Goal: Transaction & Acquisition: Purchase product/service

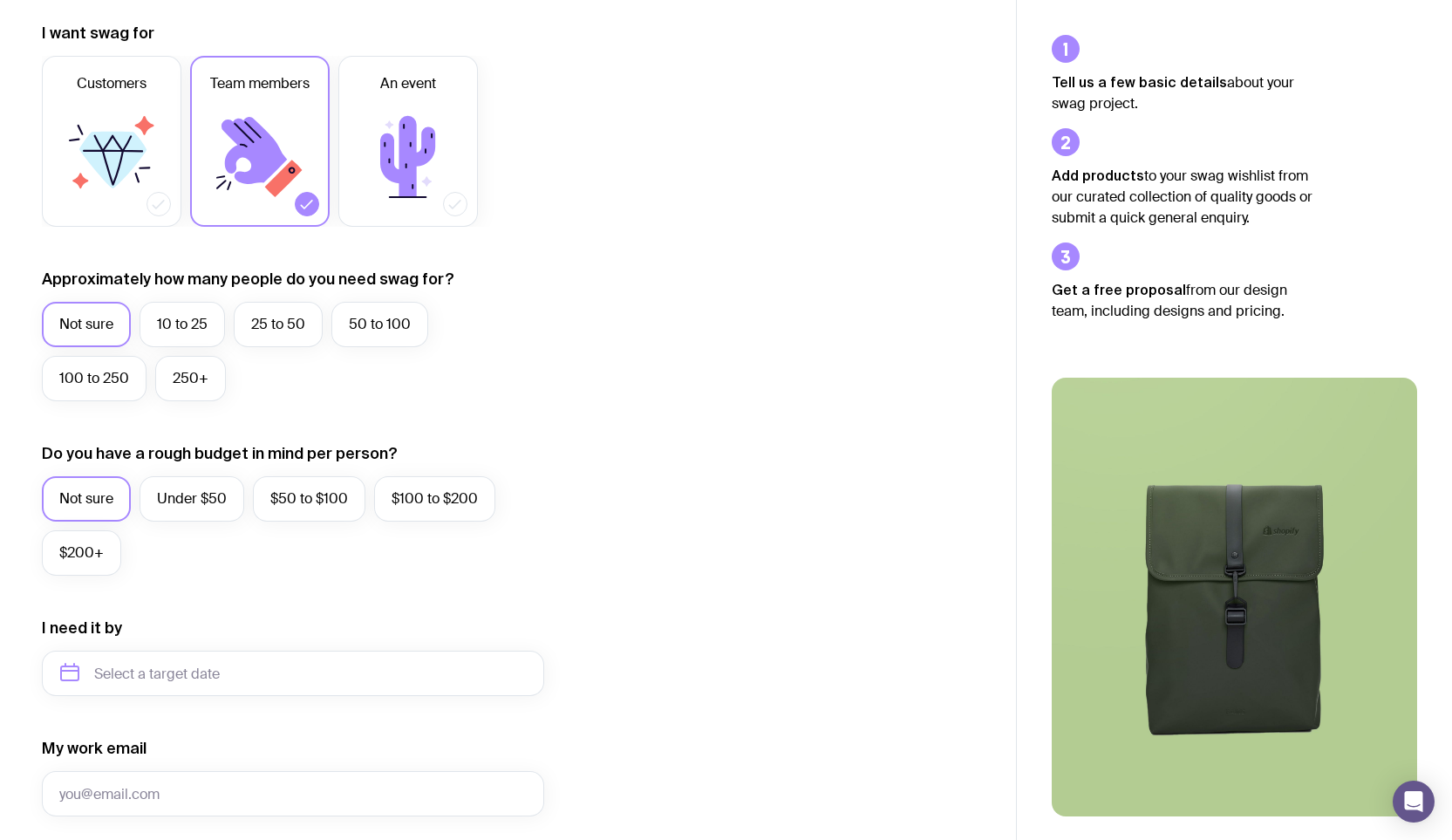
scroll to position [249, 0]
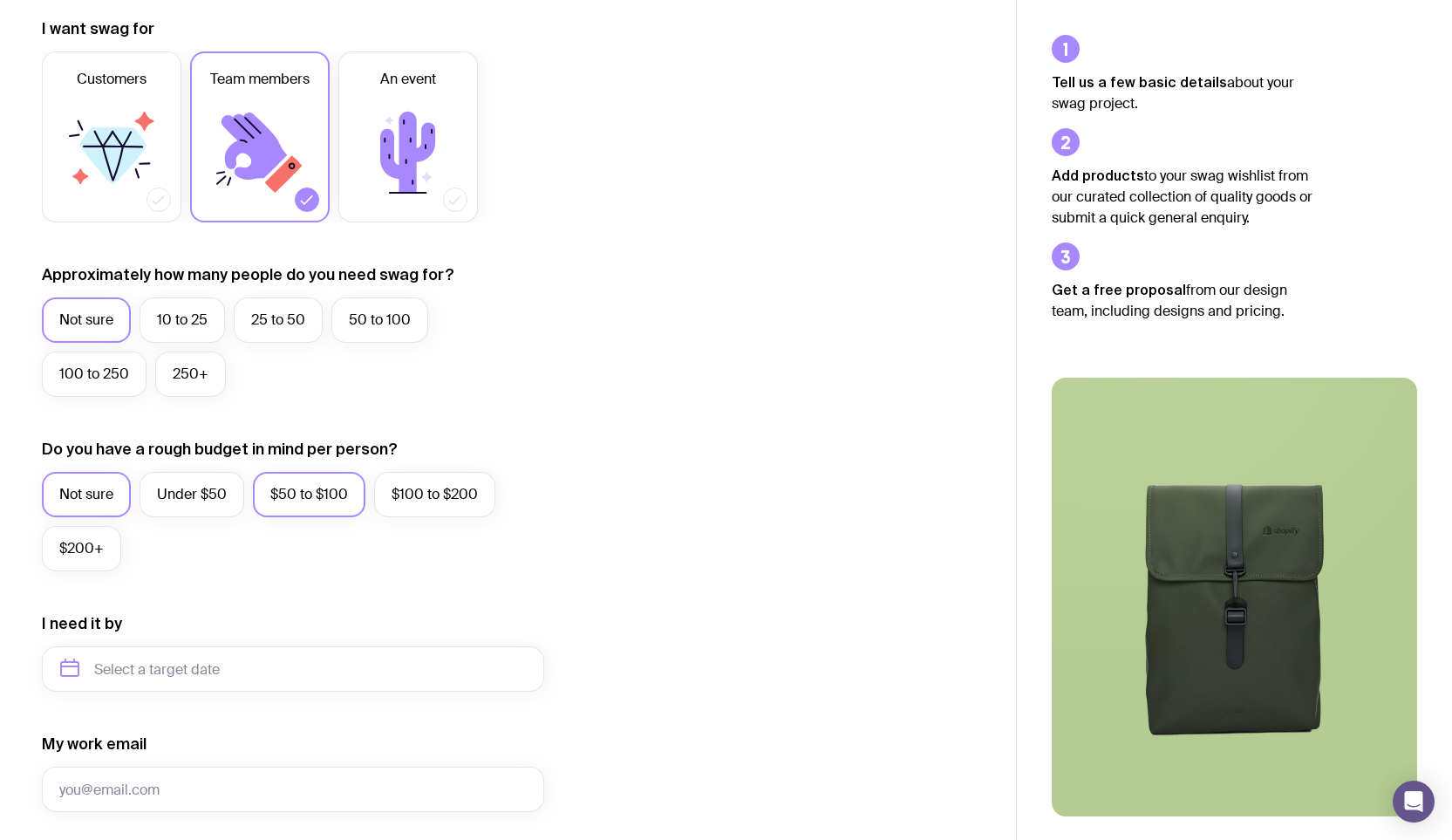
click at [282, 489] on label "$50 to $100" at bounding box center [309, 494] width 113 height 46
click at [0, 0] on input "$50 to $100" at bounding box center [0, 0] width 0 height 0
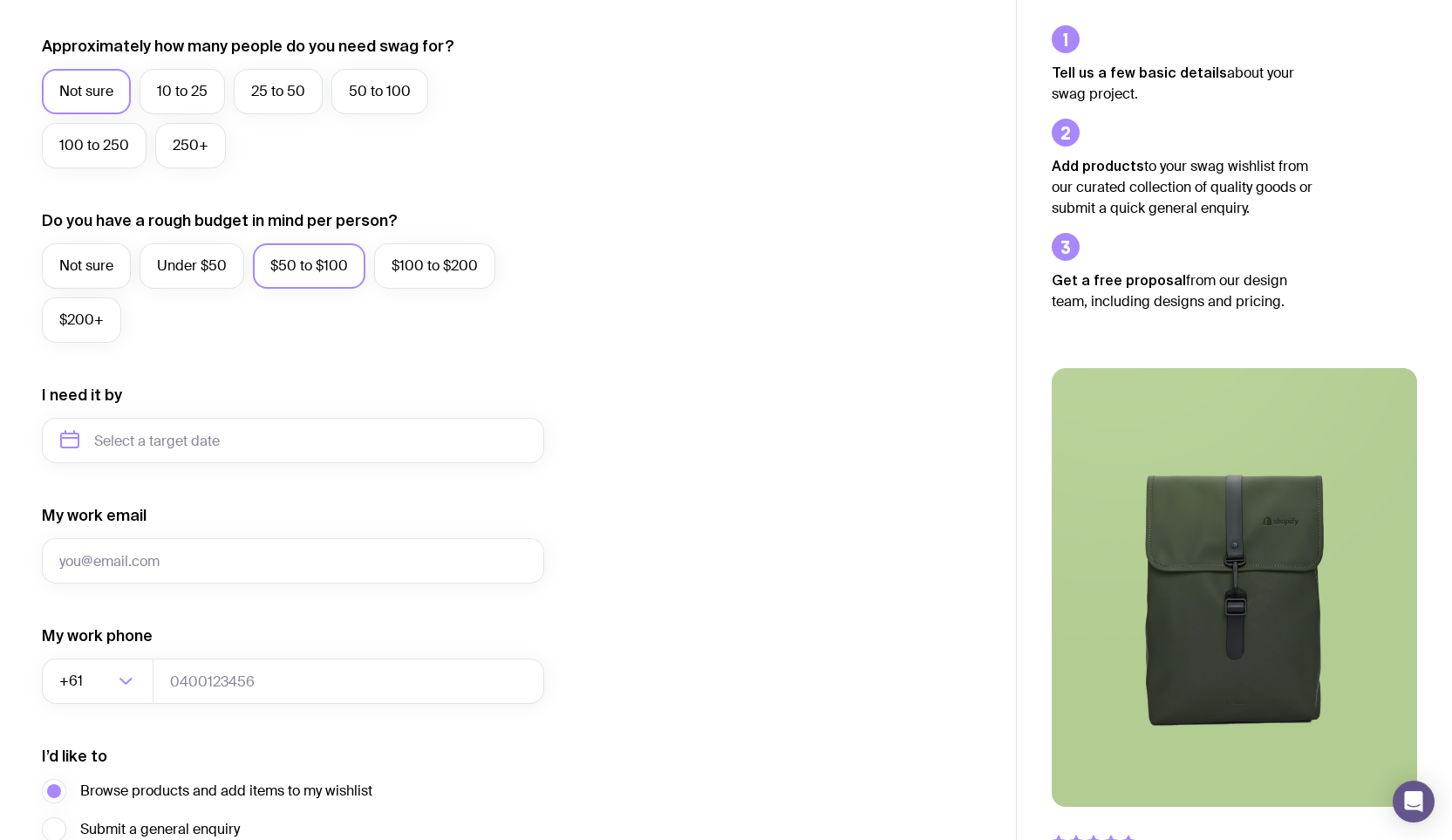
scroll to position [486, 0]
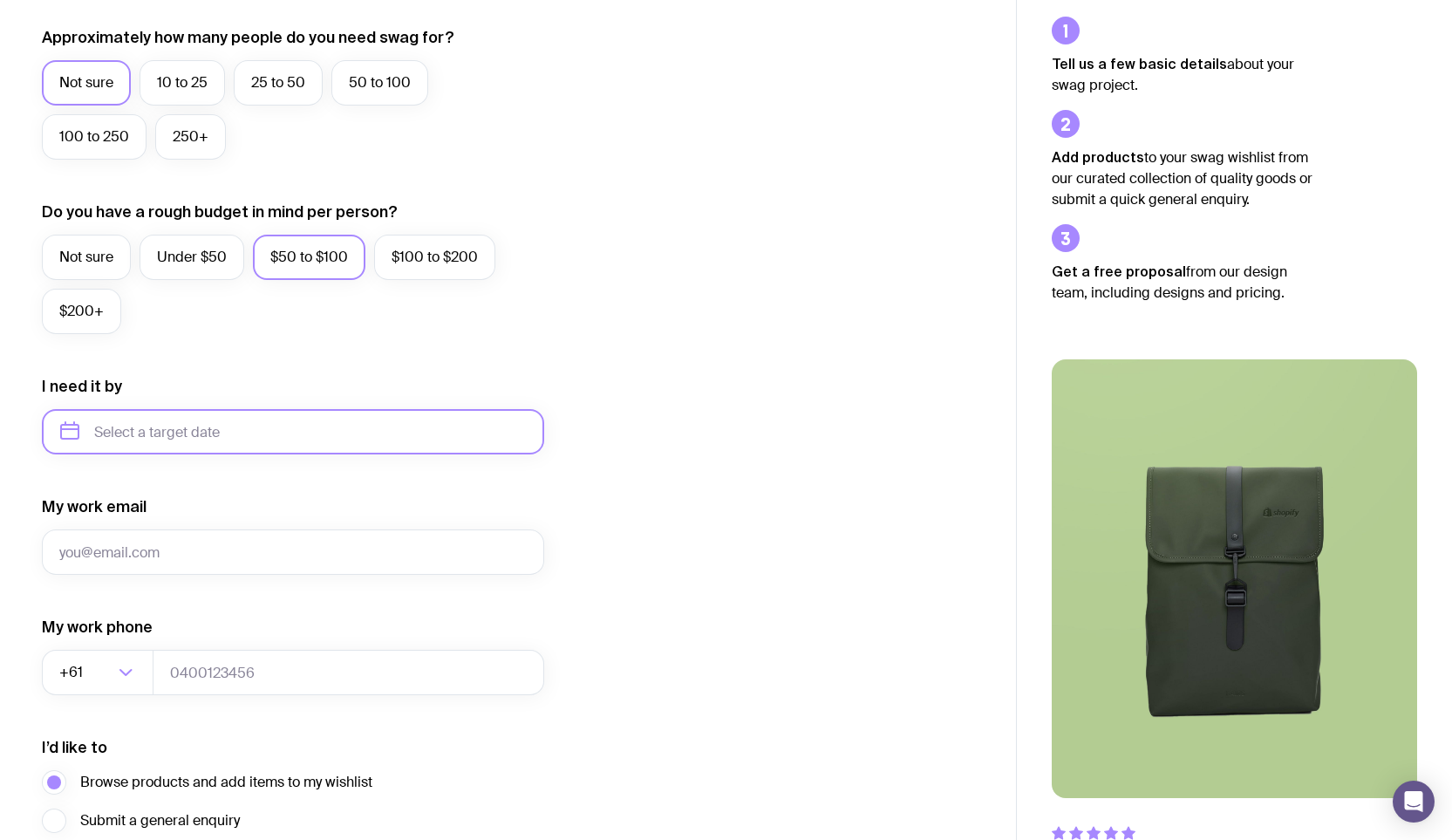
click at [177, 436] on input "text" at bounding box center [292, 431] width 502 height 46
click at [164, 646] on button "Nov" at bounding box center [153, 647] width 64 height 35
type input "[DATE]"
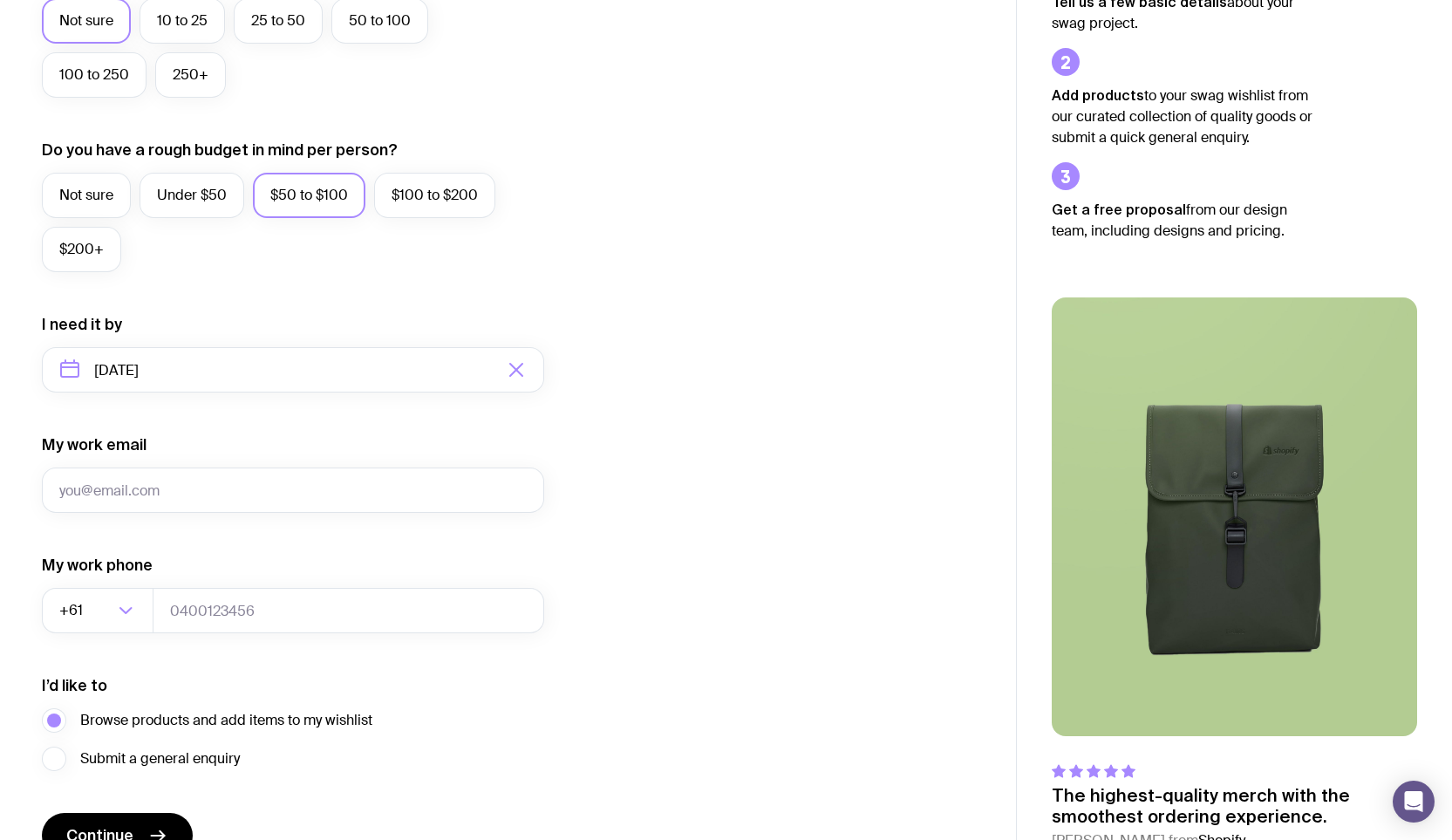
scroll to position [558, 0]
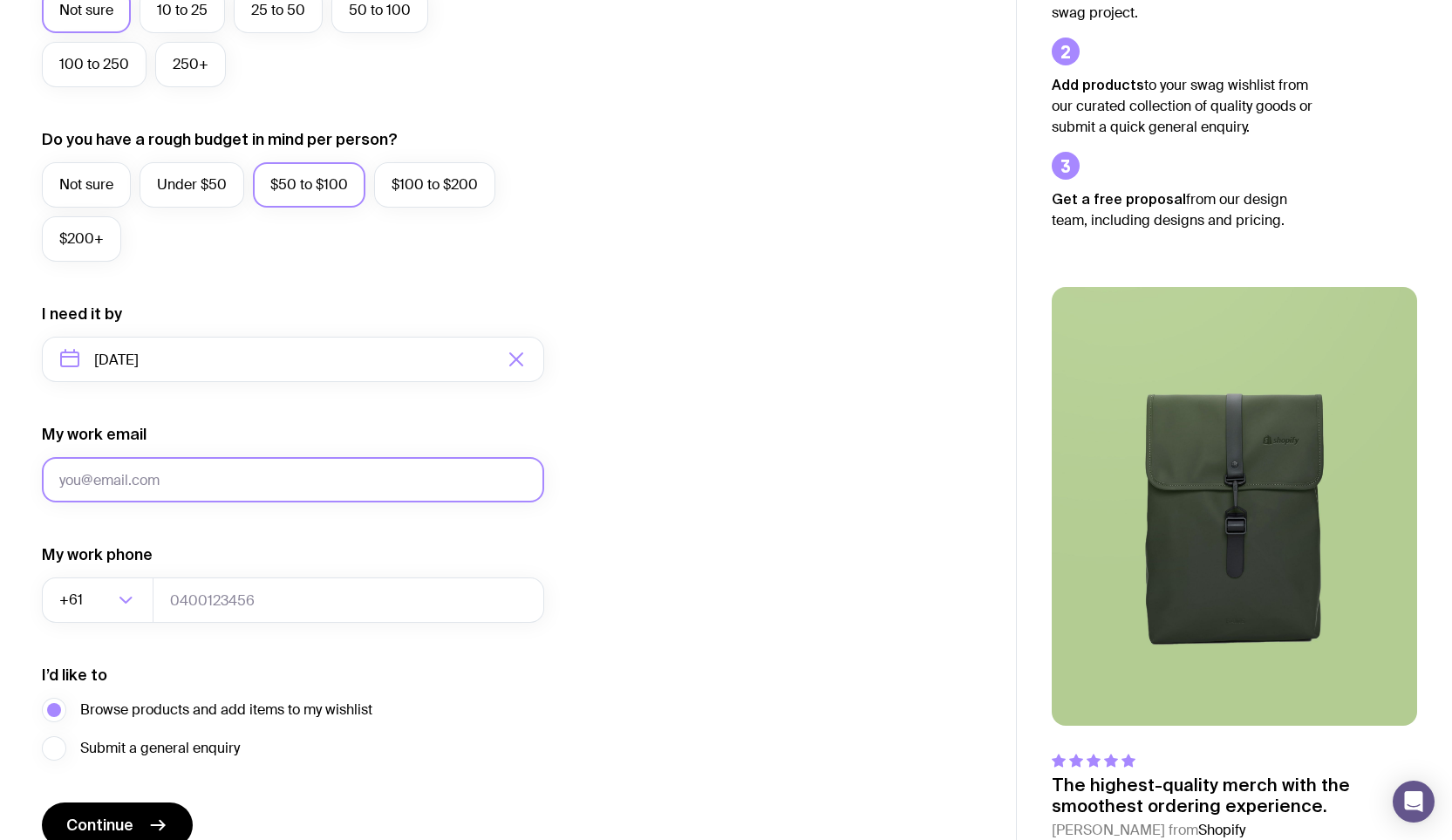
click at [146, 477] on input "My work email" at bounding box center [292, 480] width 502 height 46
type input "[EMAIL_ADDRESS][DOMAIN_NAME]"
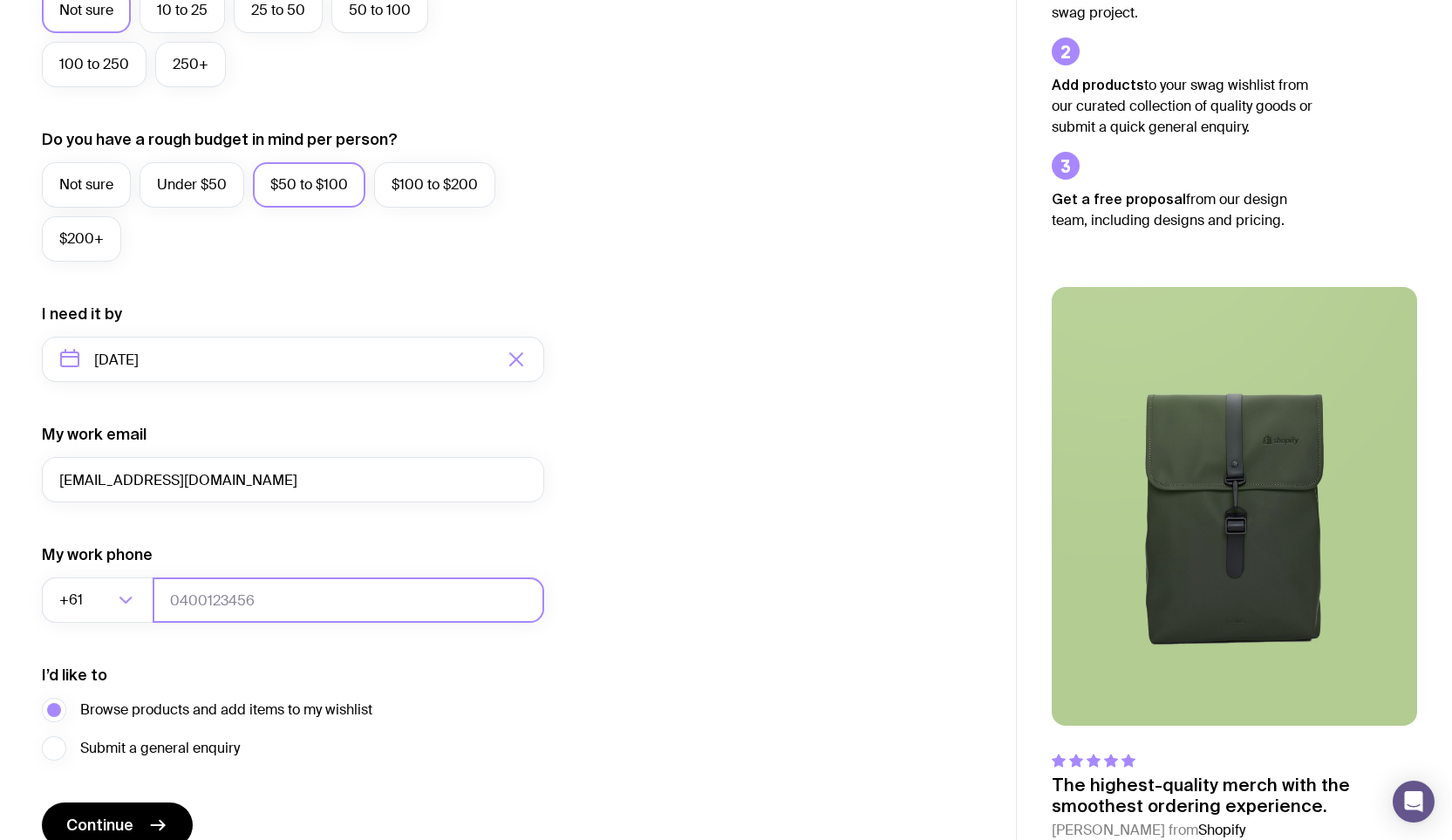
type input "0415562922"
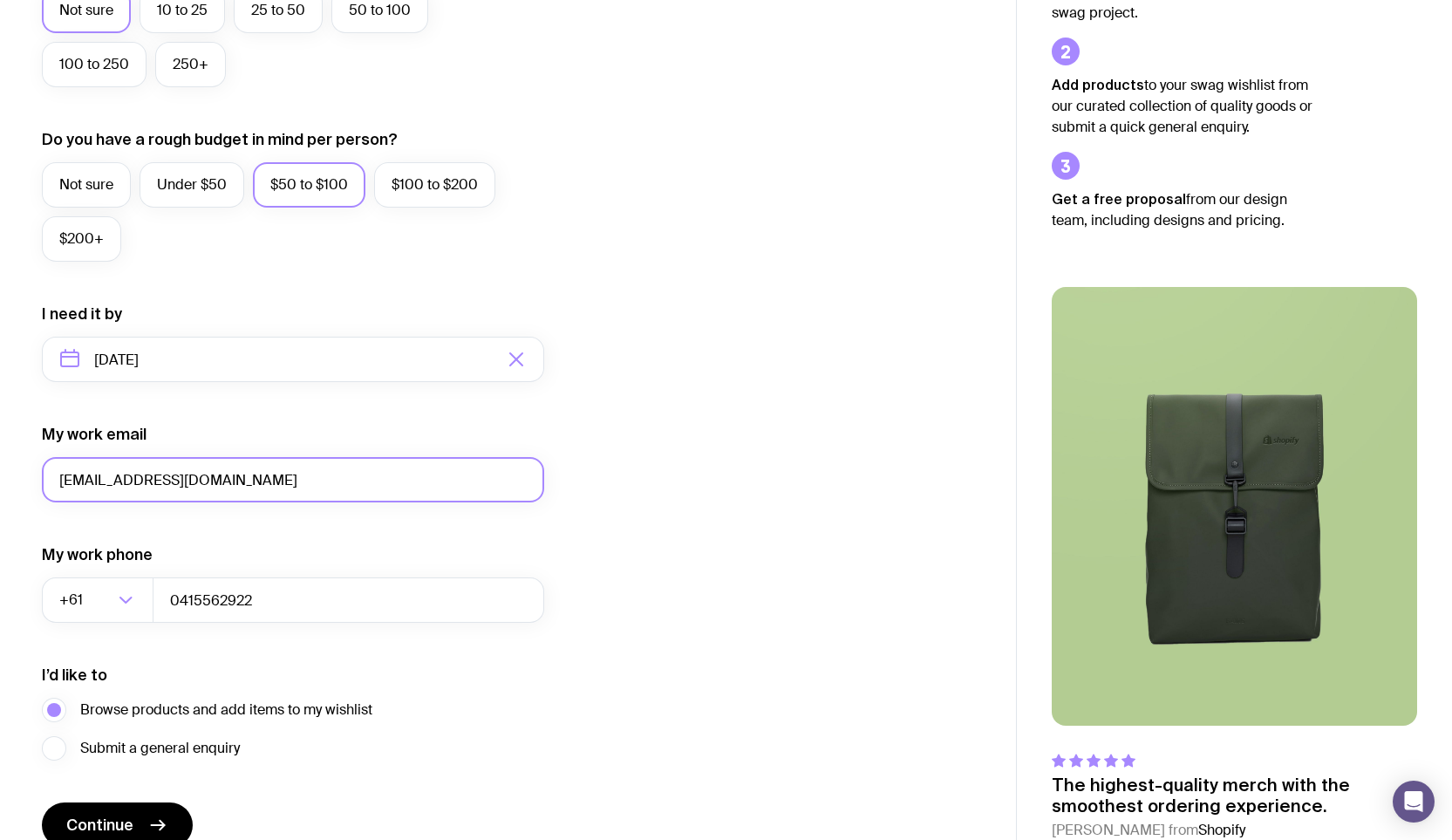
scroll to position [643, 0]
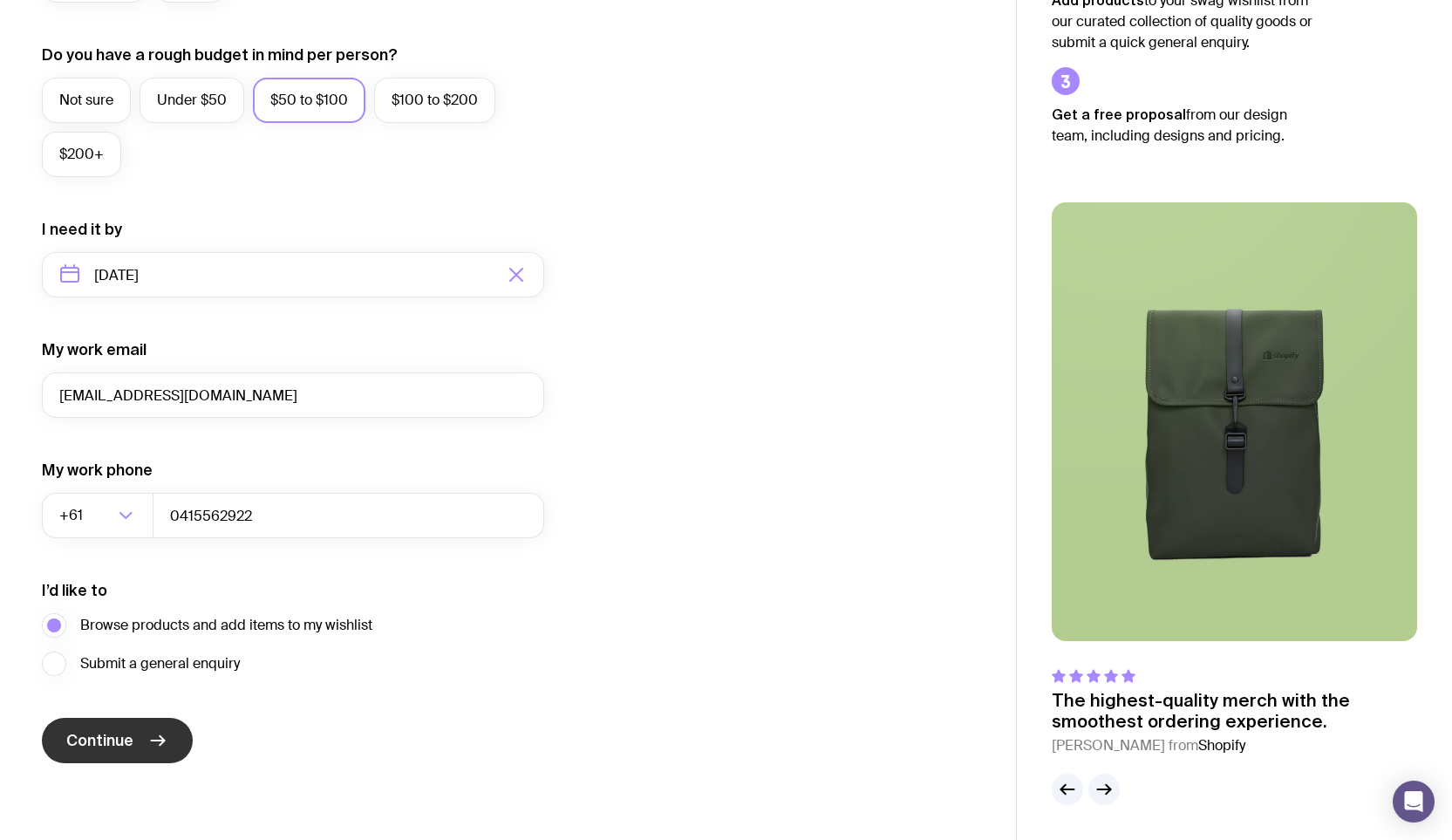
click at [162, 737] on icon "submit" at bounding box center [158, 741] width 21 height 21
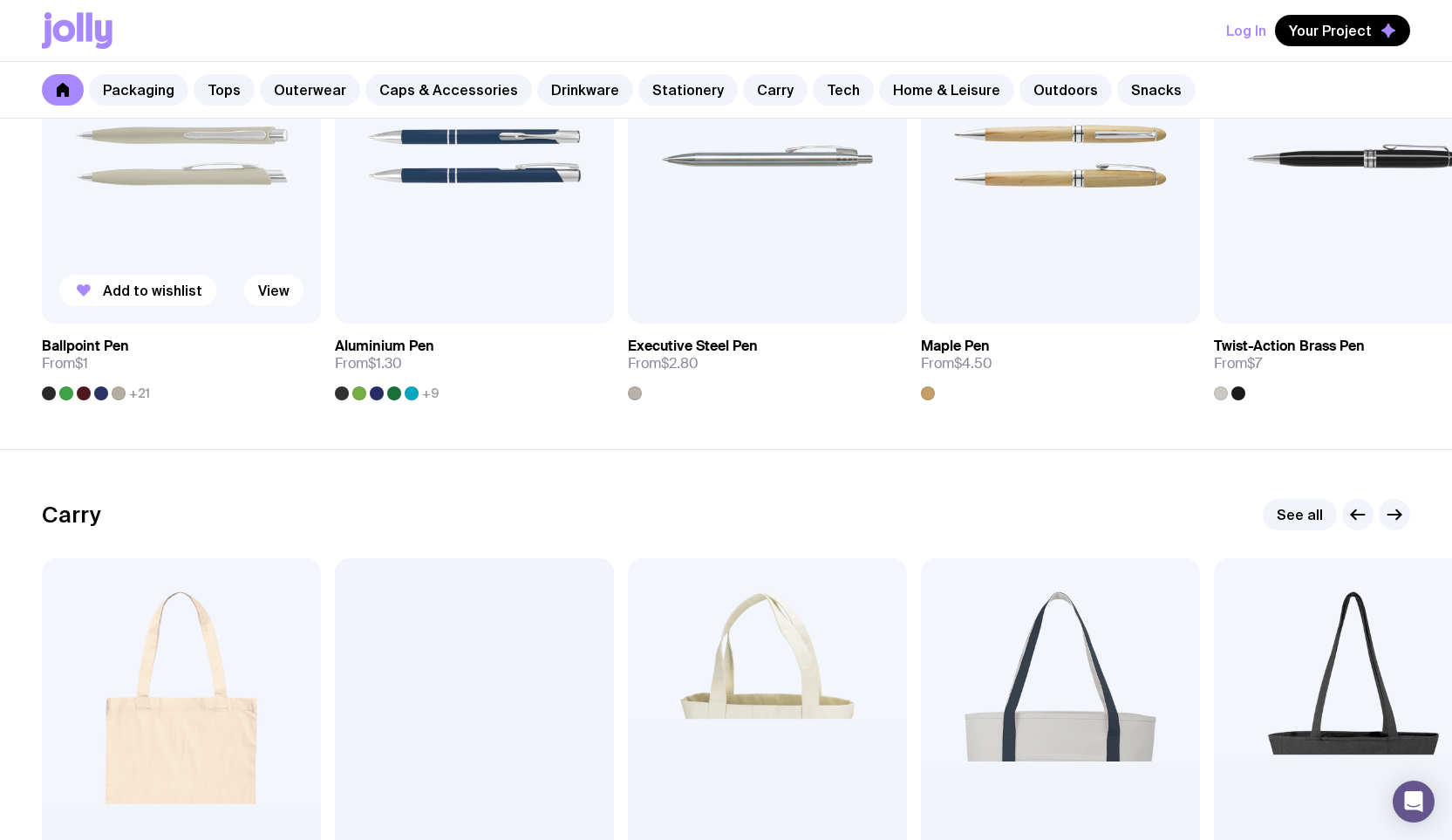
scroll to position [3331, 0]
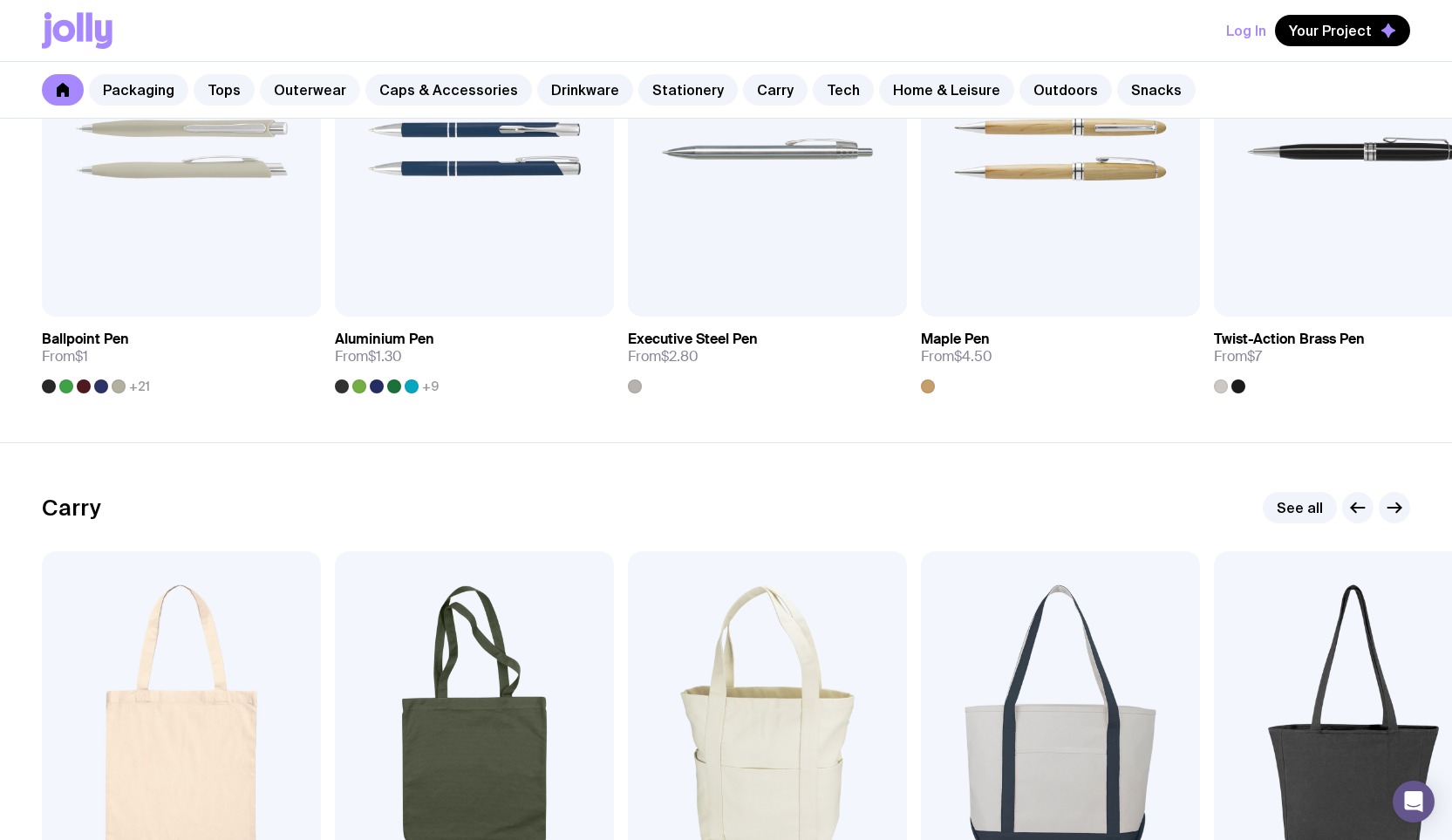
click at [311, 88] on link "Outerwear" at bounding box center [310, 89] width 100 height 31
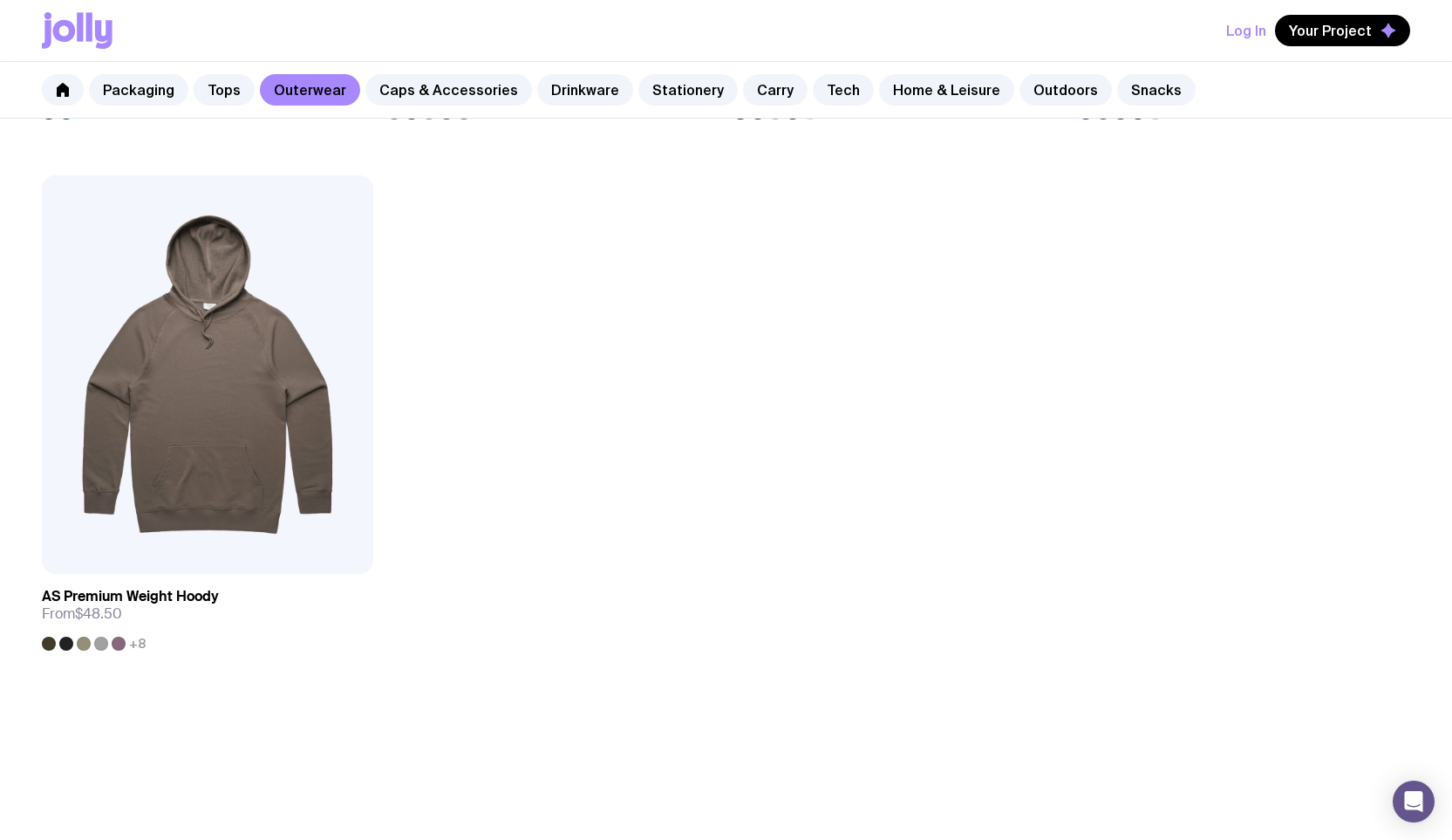
scroll to position [3039, 0]
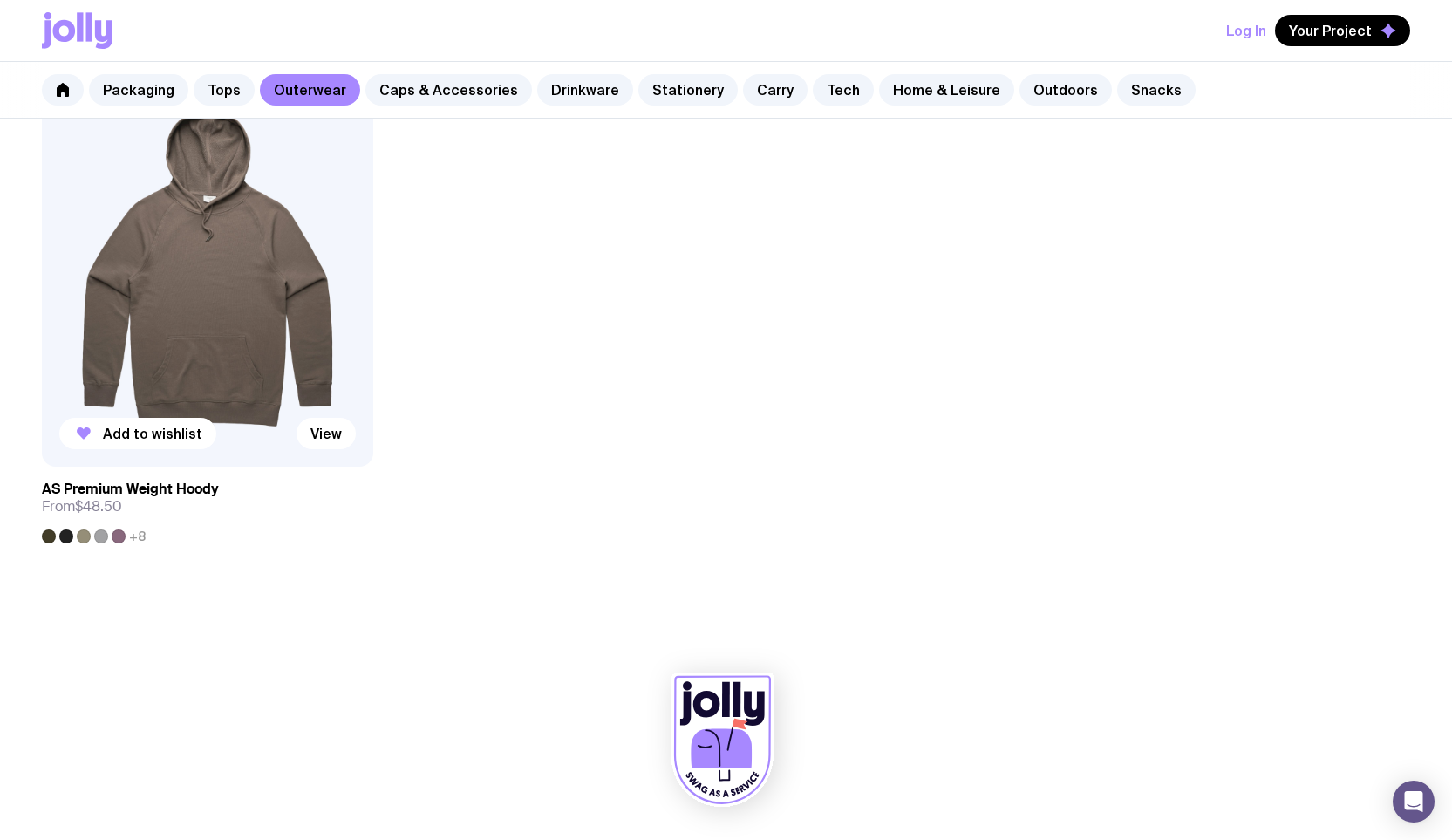
click at [64, 542] on div at bounding box center [66, 536] width 14 height 14
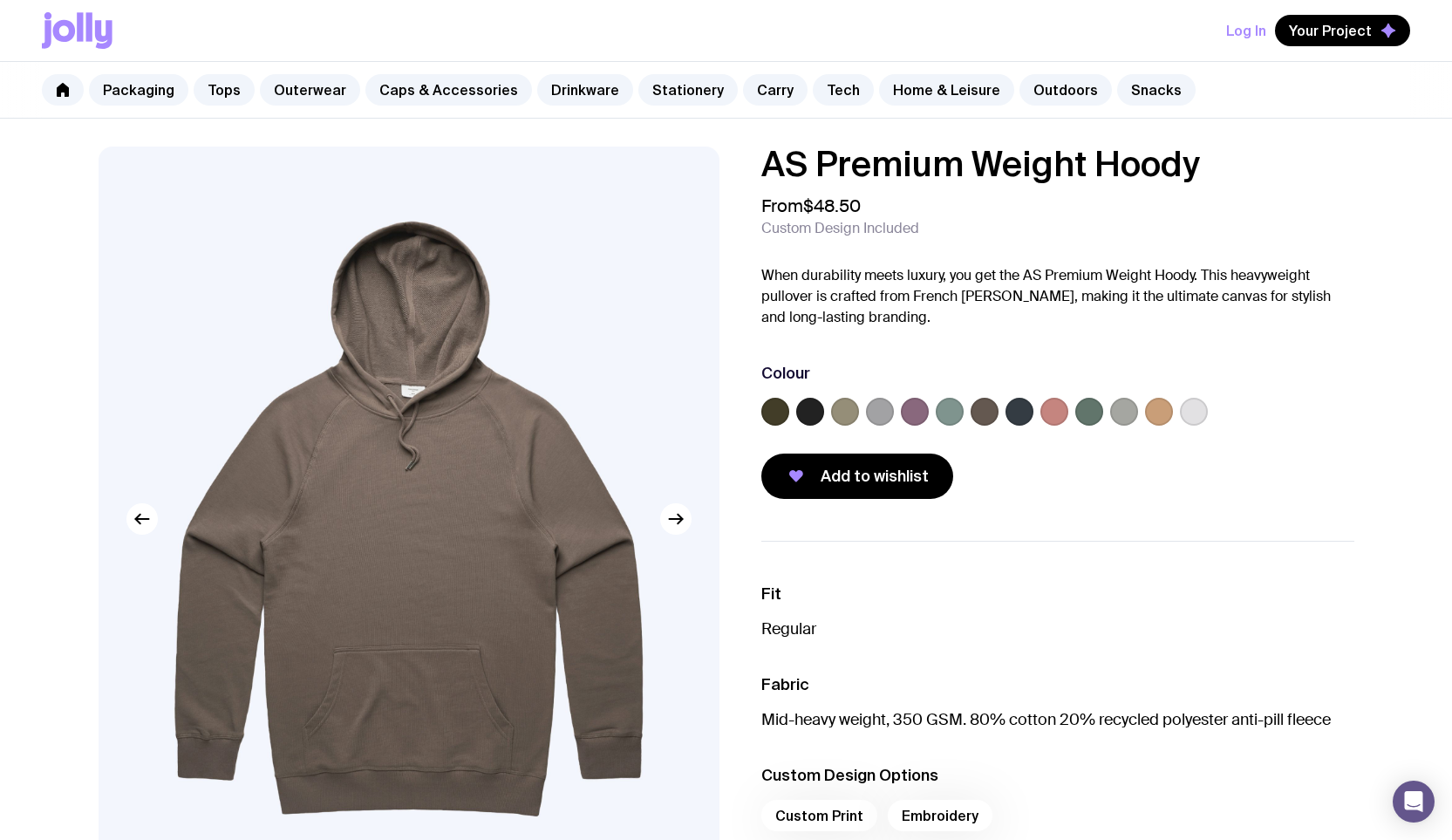
click at [813, 411] on label at bounding box center [810, 412] width 28 height 28
click at [0, 0] on input "radio" at bounding box center [0, 0] width 0 height 0
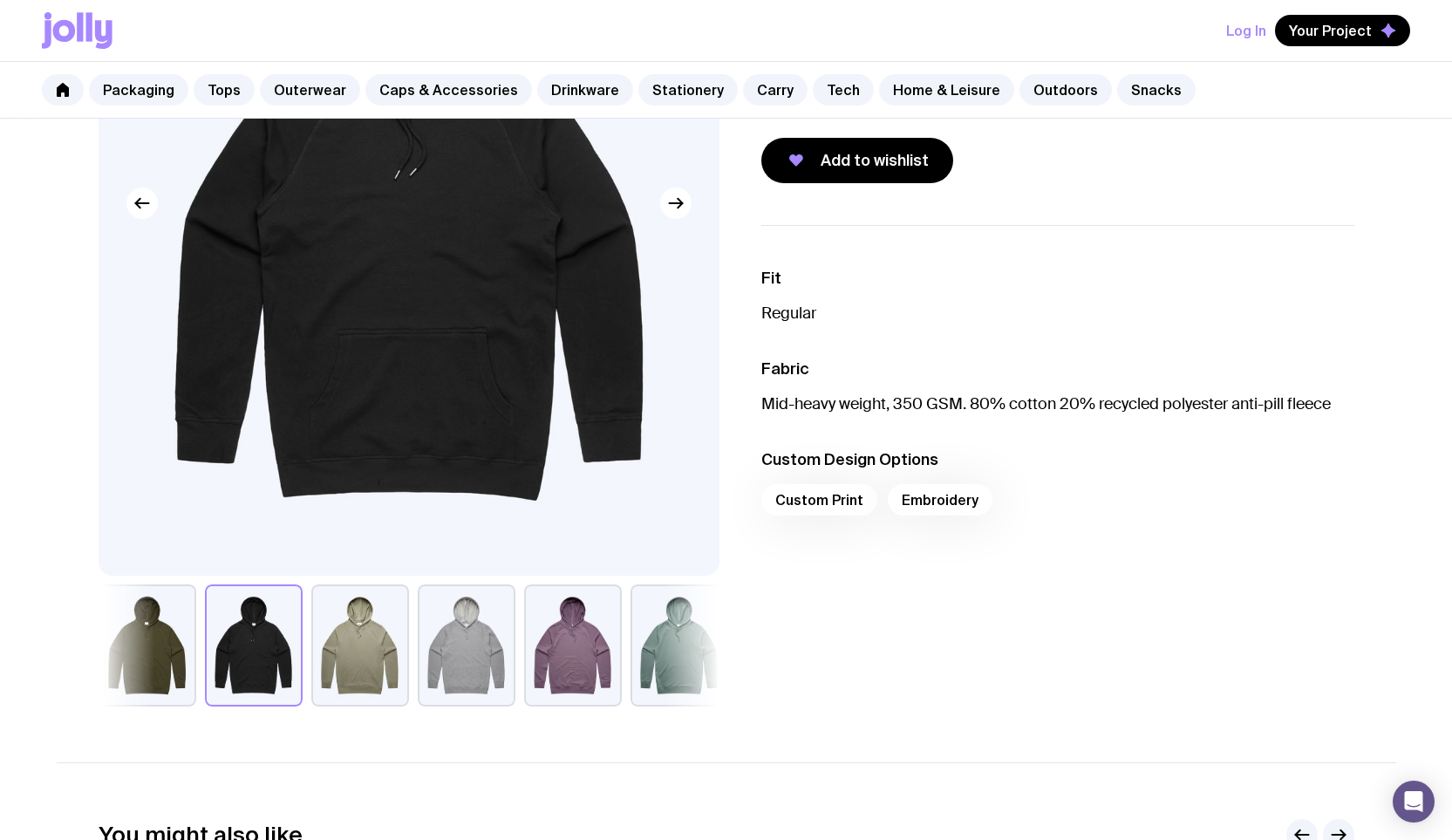
scroll to position [318, 0]
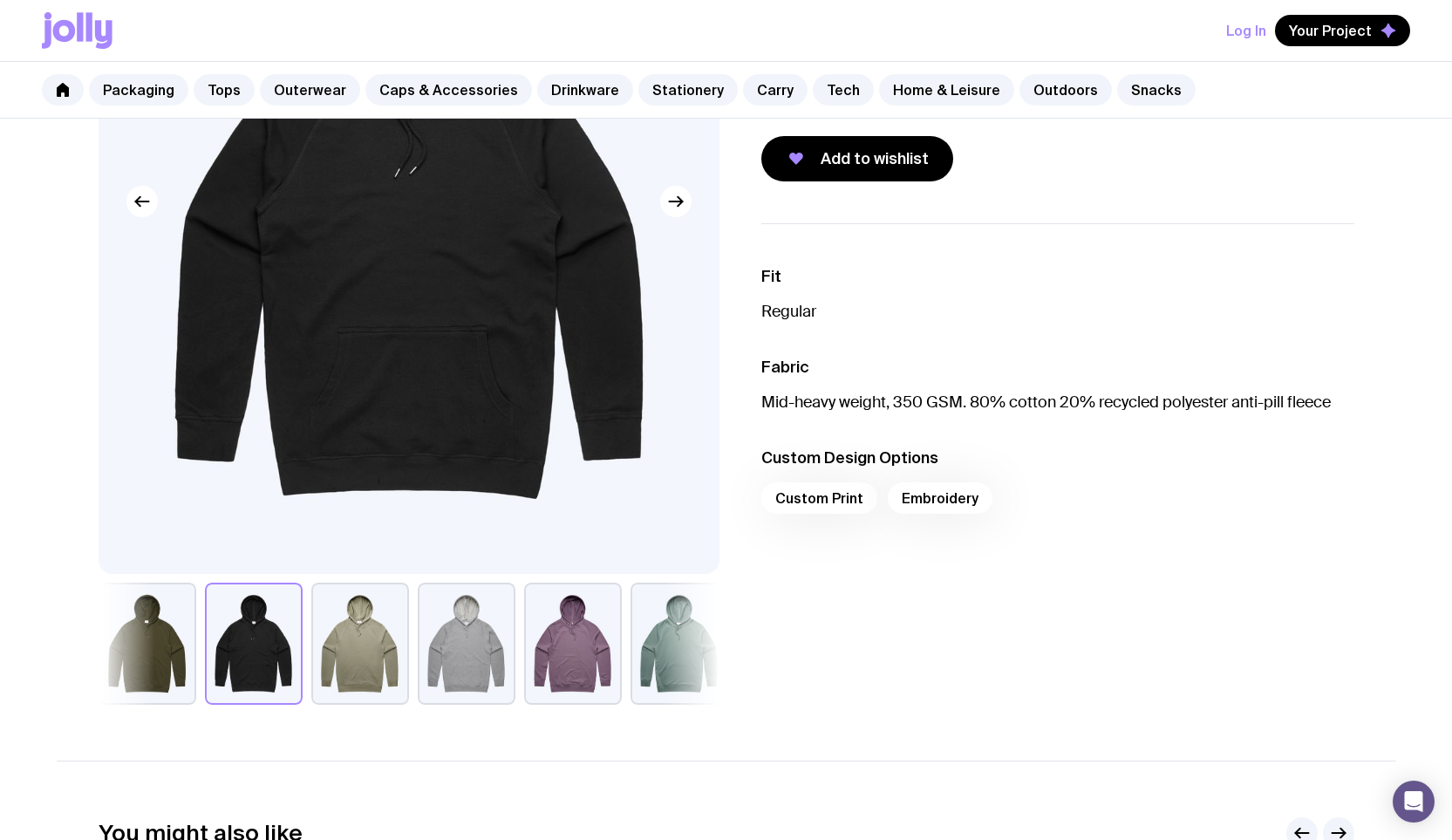
click at [840, 503] on div "Custom Print Embroidery" at bounding box center [1058, 503] width 593 height 42
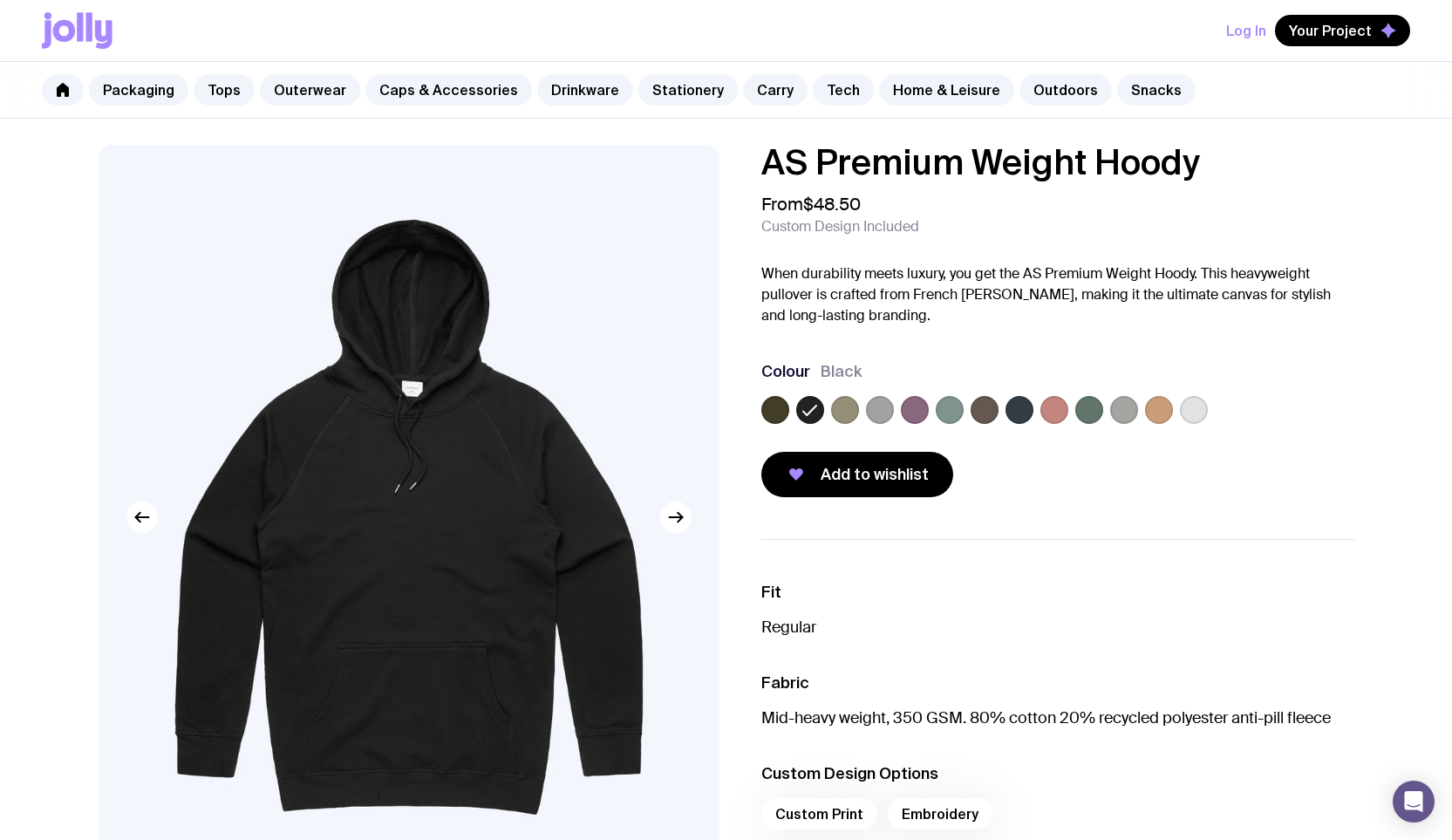
scroll to position [0, 0]
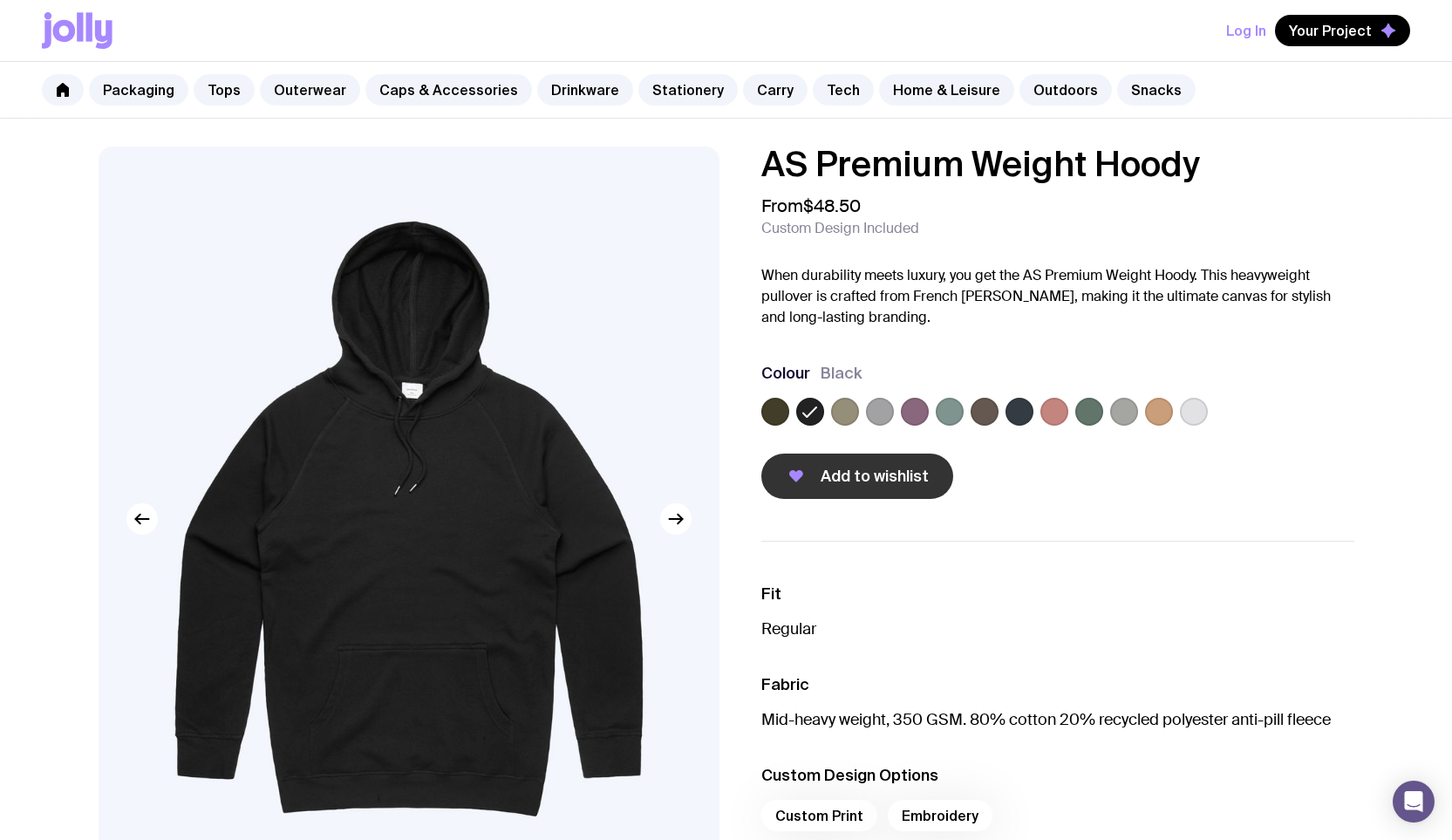
click at [835, 484] on span "Add to wishlist" at bounding box center [874, 477] width 108 height 21
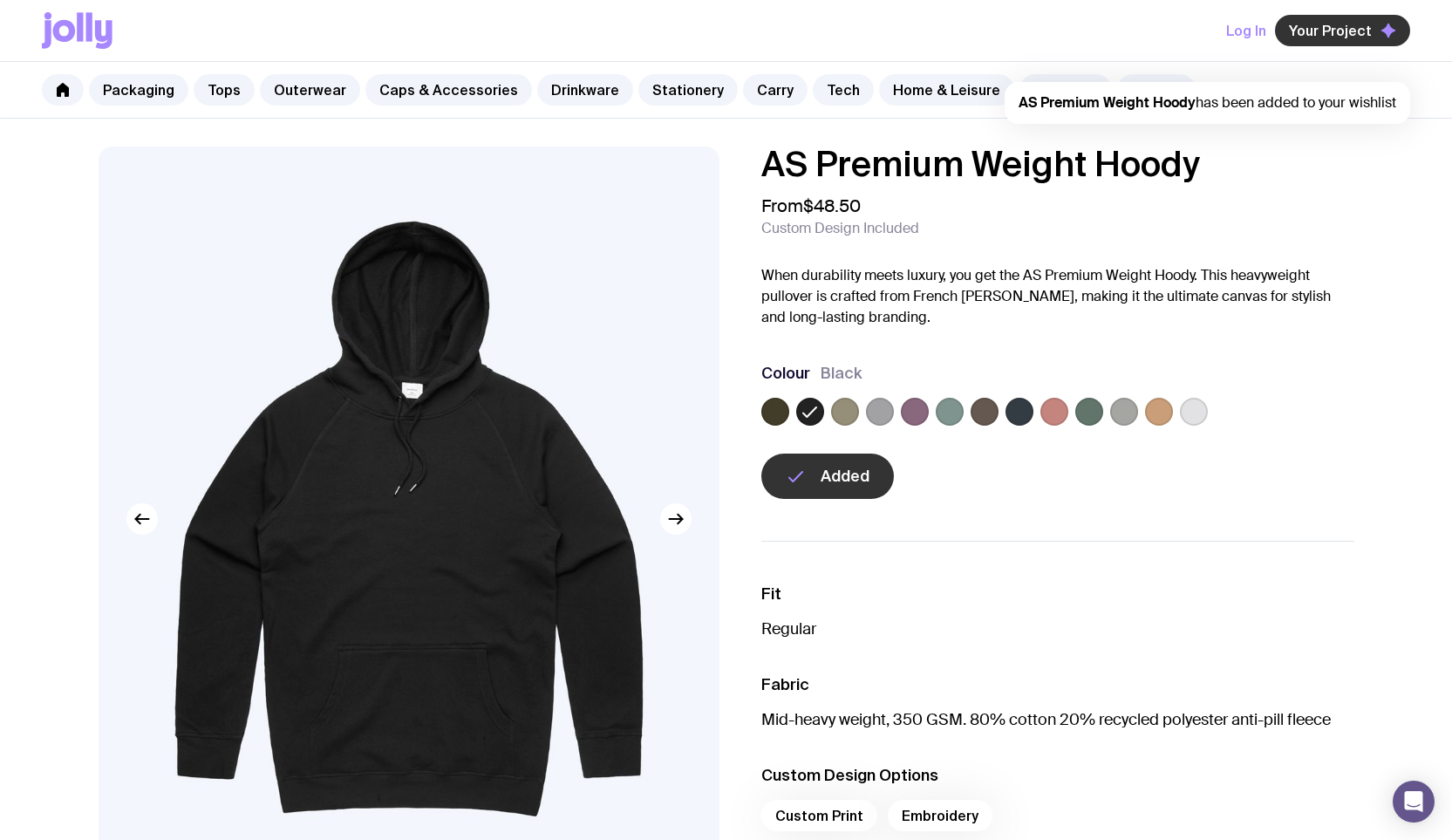
click at [1344, 30] on span "Your Project" at bounding box center [1330, 30] width 83 height 17
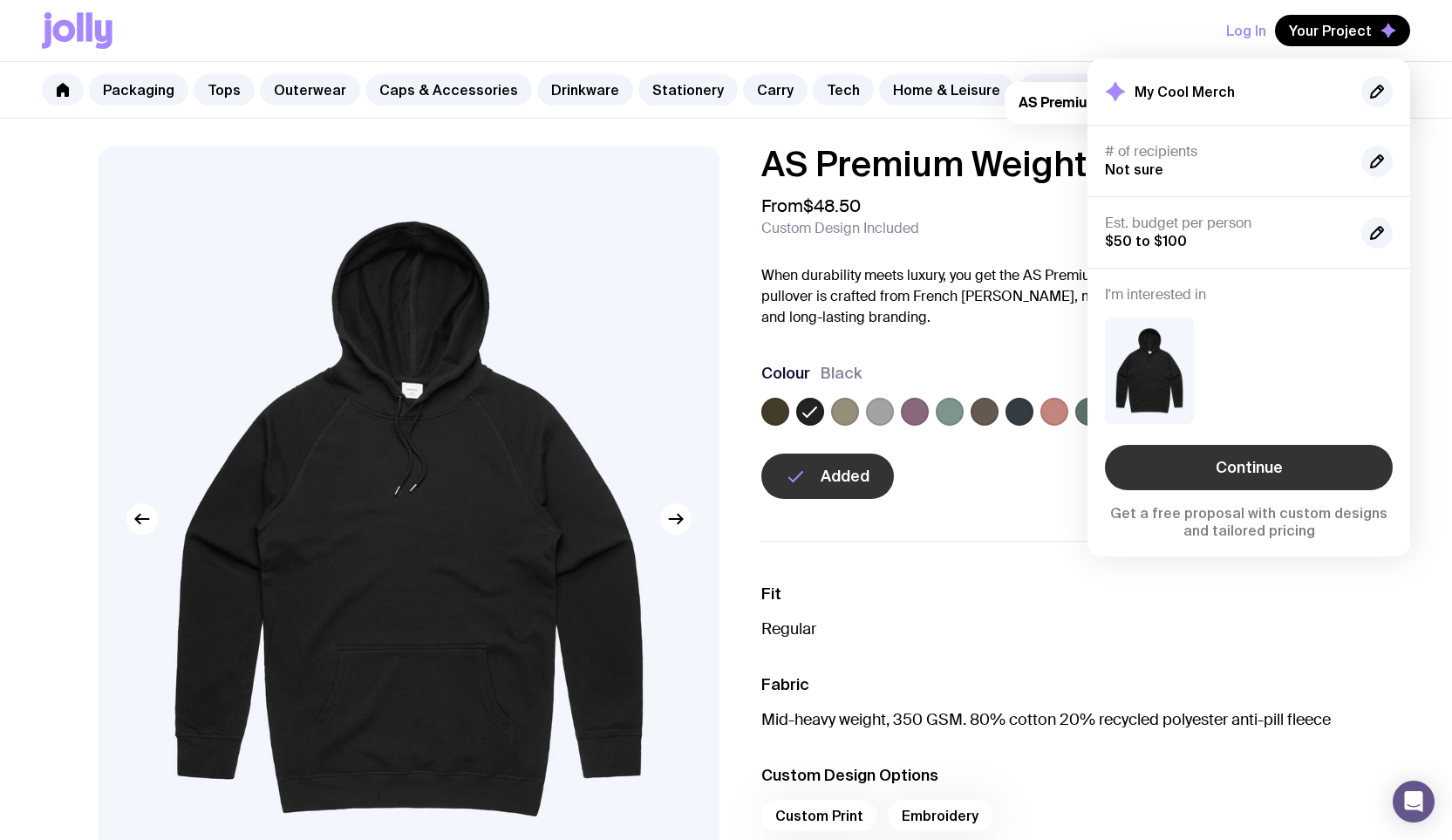
click at [1296, 475] on link "Continue" at bounding box center [1249, 467] width 287 height 46
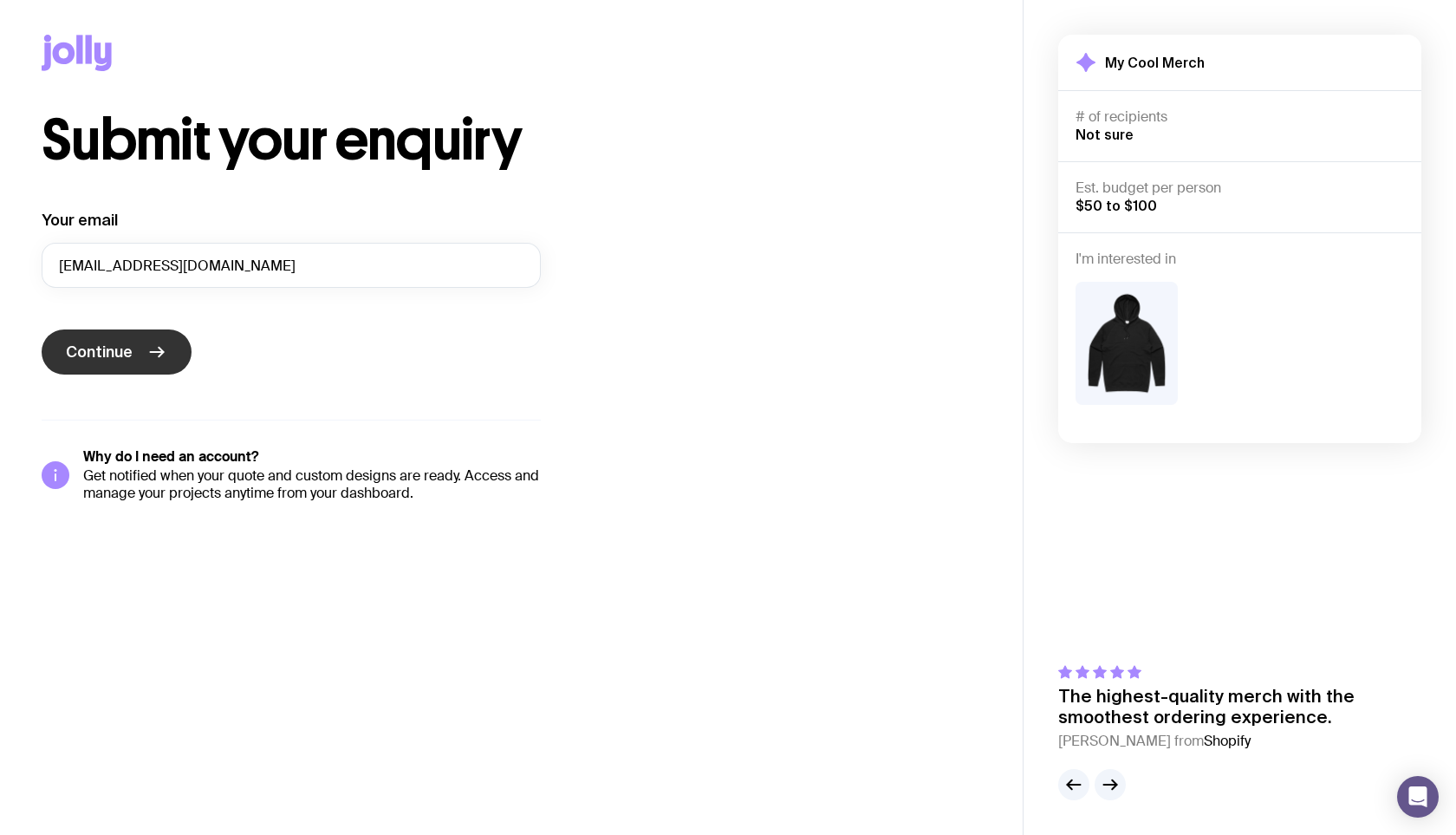
click at [179, 364] on button "Continue" at bounding box center [116, 351] width 150 height 45
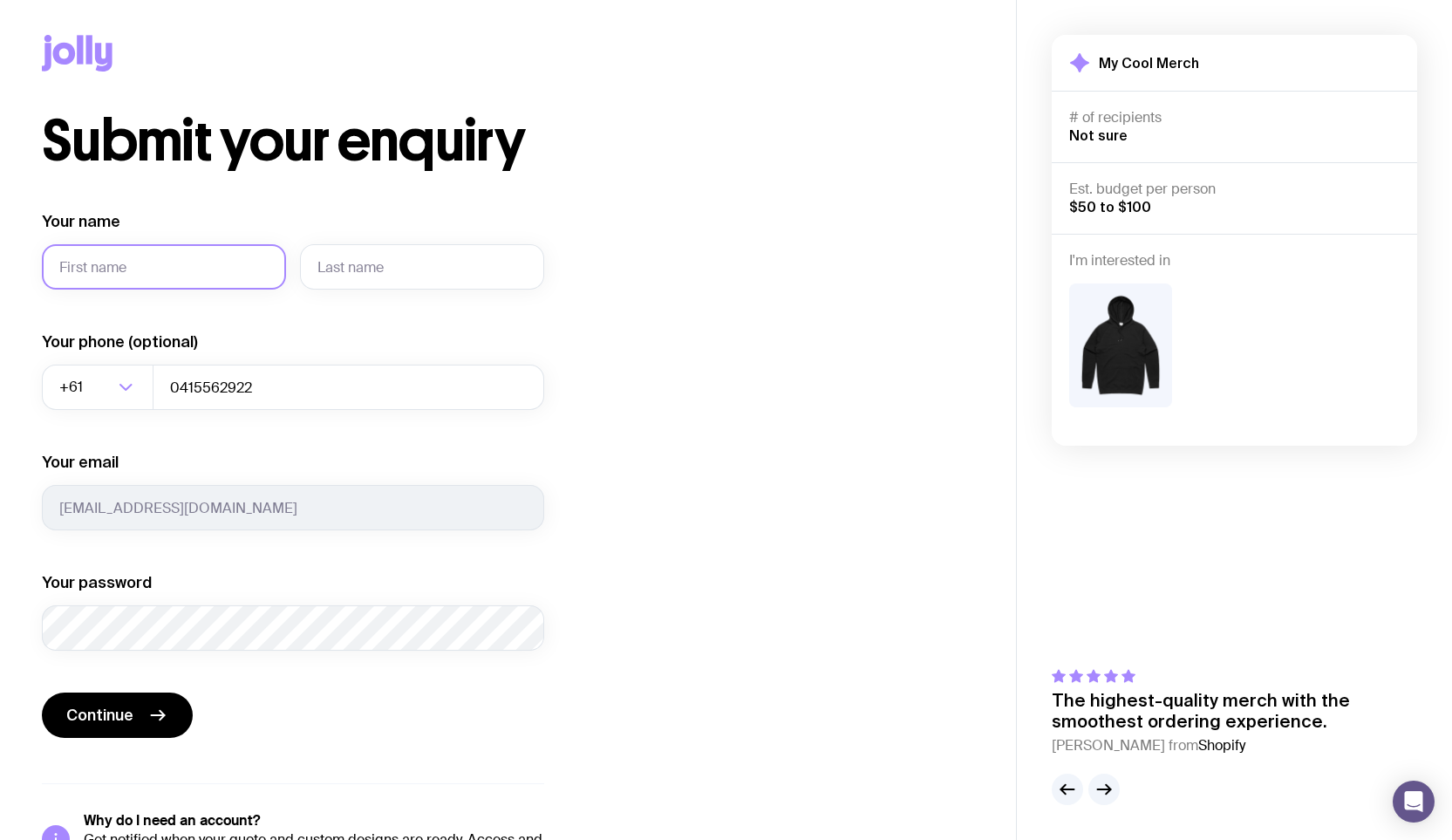
click at [143, 279] on input "Your name" at bounding box center [163, 266] width 244 height 46
type input "[PERSON_NAME]"
type input "Karsan"
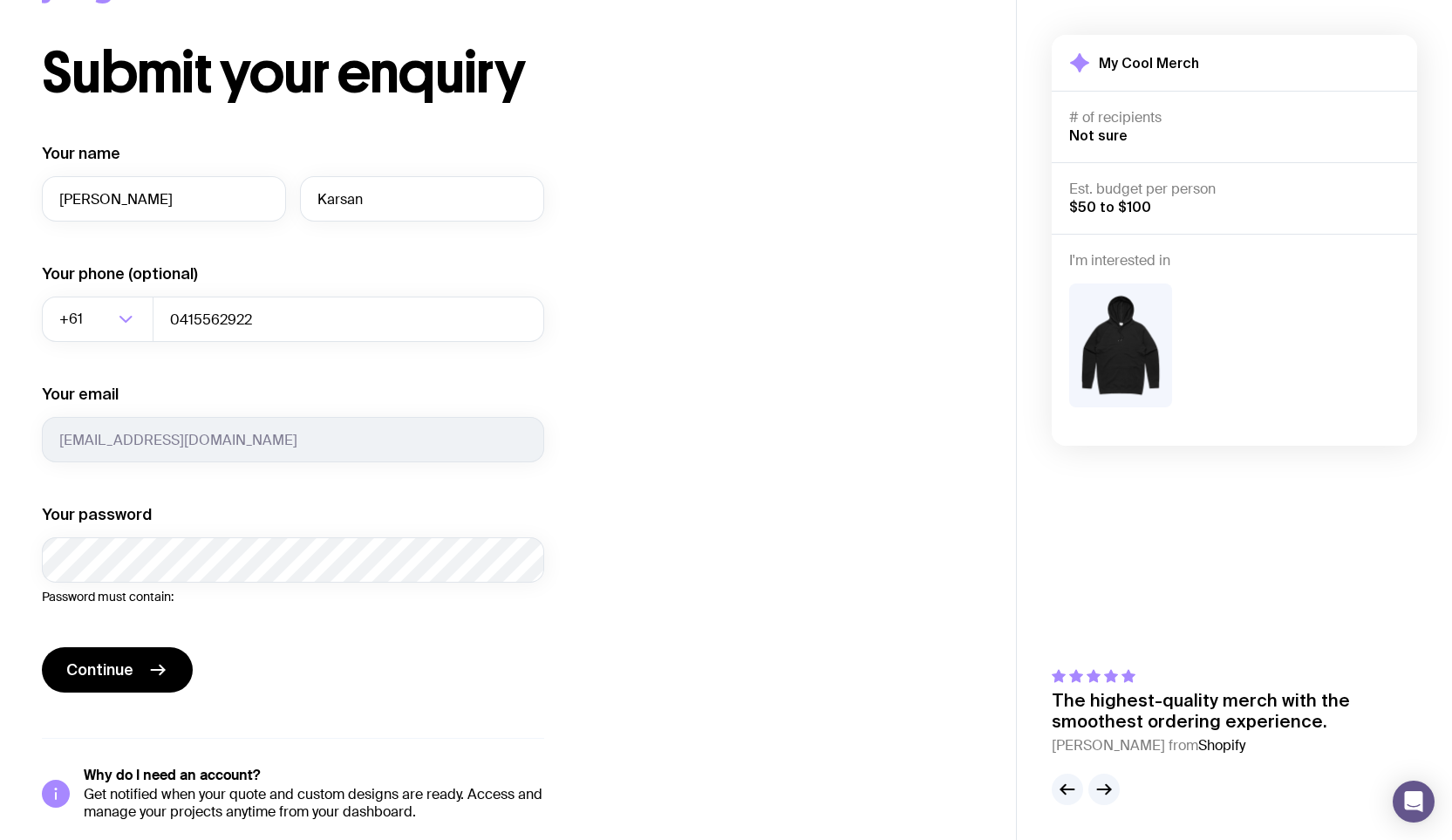
scroll to position [61, 0]
